Goal: Task Accomplishment & Management: Manage account settings

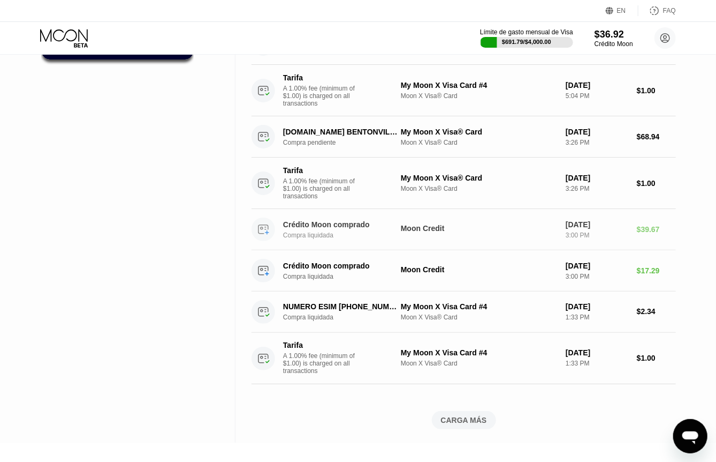
scroll to position [643, 0]
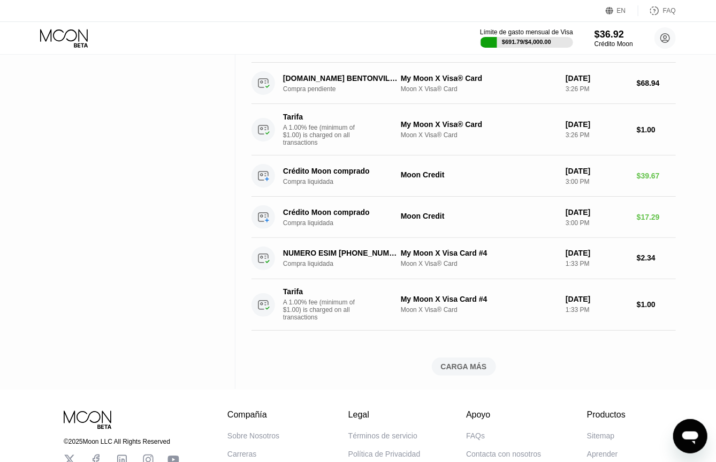
click at [452, 375] on div "CARGA MÁS" at bounding box center [464, 366] width 64 height 18
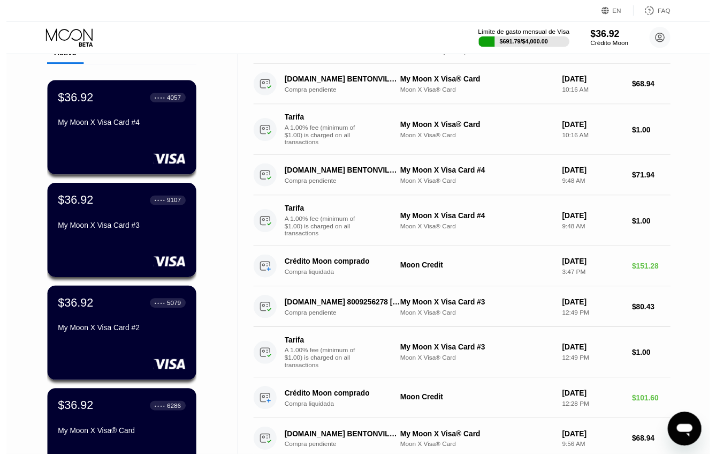
scroll to position [0, 0]
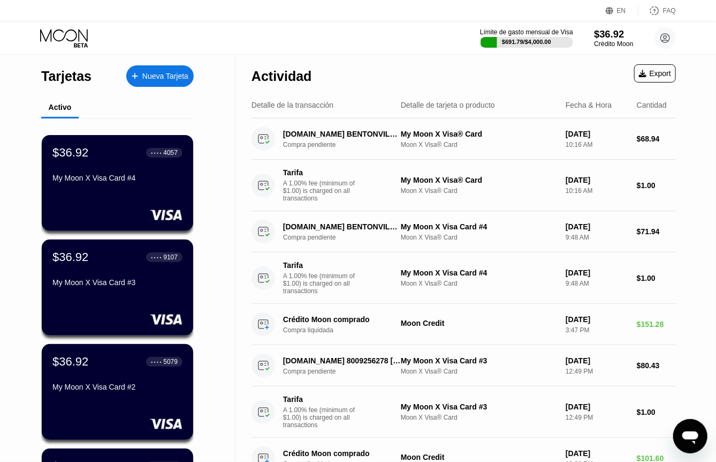
click at [603, 35] on div "$36.92" at bounding box center [613, 33] width 39 height 11
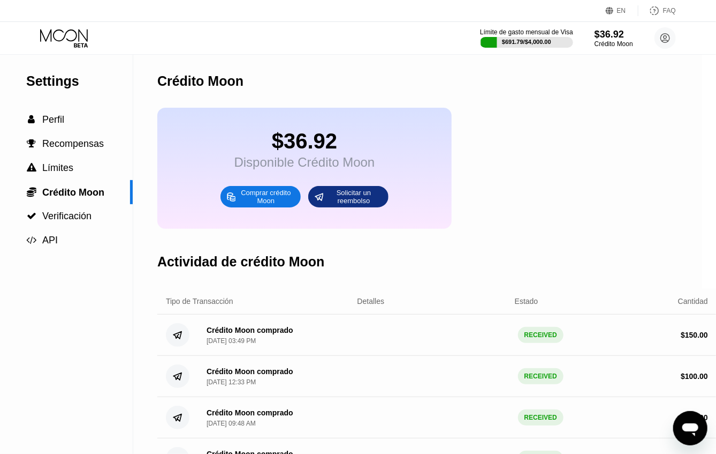
scroll to position [107, 14]
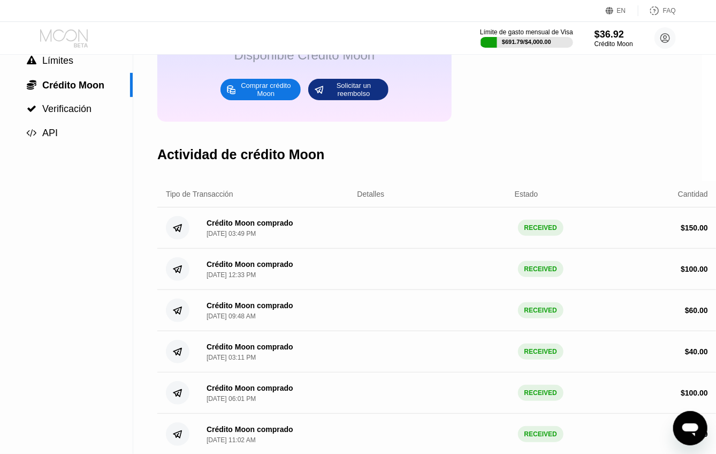
click at [58, 46] on icon at bounding box center [65, 38] width 50 height 19
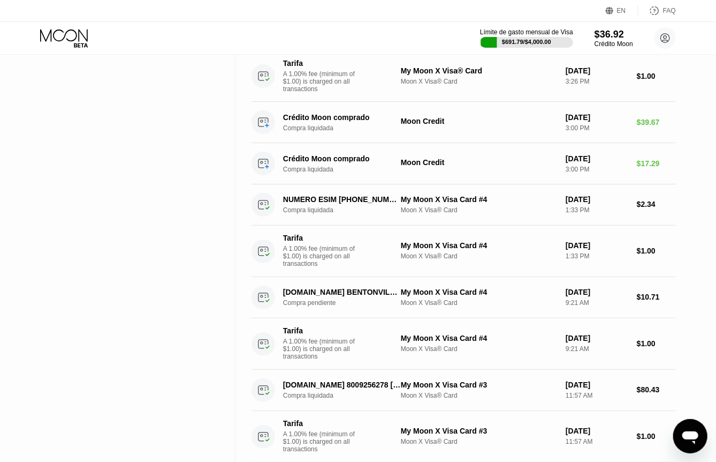
scroll to position [750, 0]
